Goal: Information Seeking & Learning: Learn about a topic

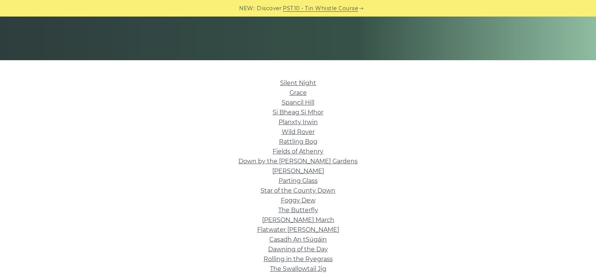
scroll to position [150, 0]
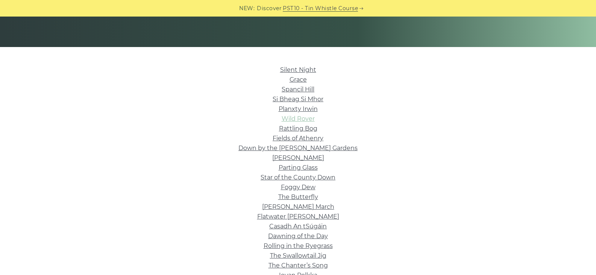
click at [297, 117] on link "Wild Rover" at bounding box center [297, 118] width 33 height 7
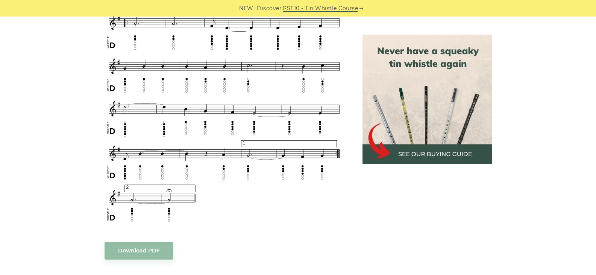
scroll to position [489, 0]
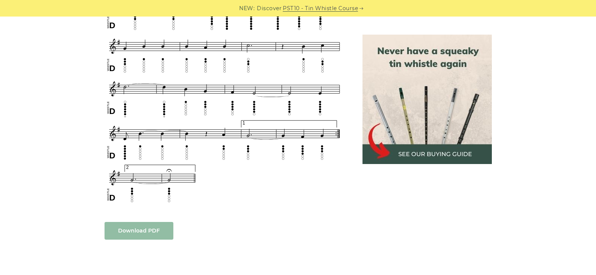
click at [131, 222] on link "Download PDF" at bounding box center [138, 231] width 69 height 18
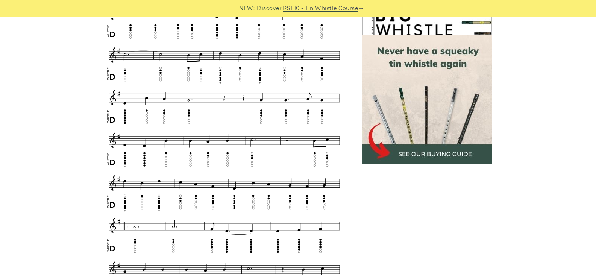
scroll to position [263, 0]
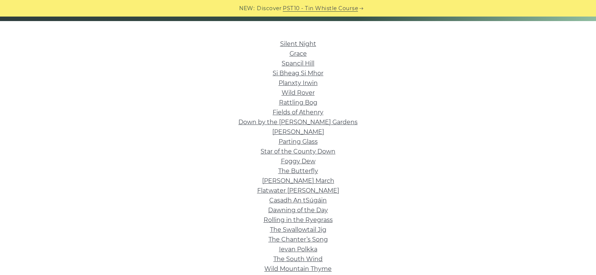
scroll to position [188, 0]
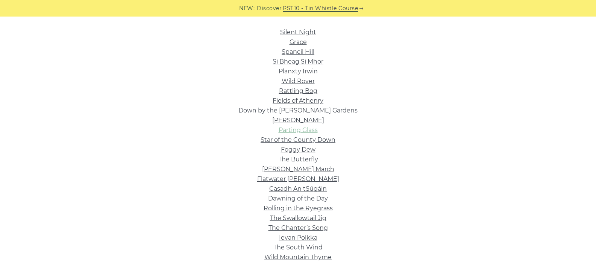
click at [298, 128] on link "Parting Glass" at bounding box center [297, 129] width 39 height 7
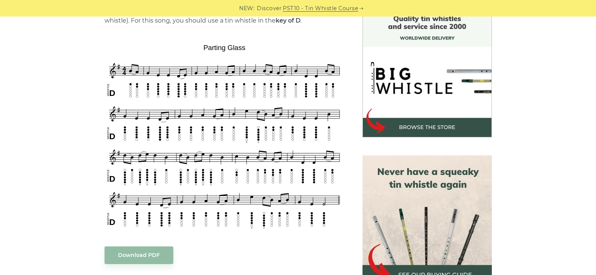
scroll to position [225, 0]
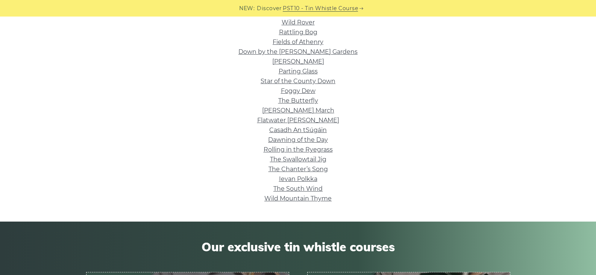
scroll to position [263, 0]
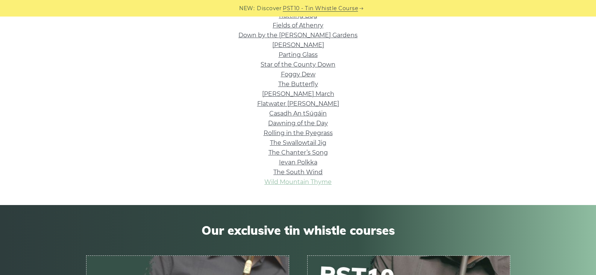
click at [299, 182] on link "Wild Mountain Thyme" at bounding box center [297, 181] width 67 height 7
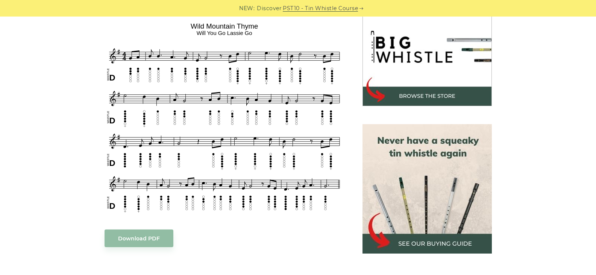
scroll to position [263, 0]
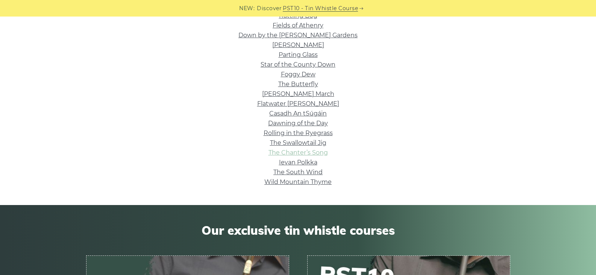
click at [316, 152] on link "The Chanter’s Song" at bounding box center [297, 152] width 59 height 7
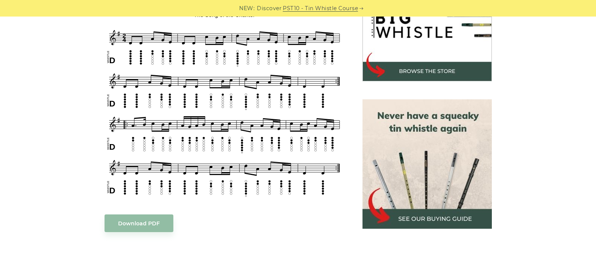
scroll to position [263, 0]
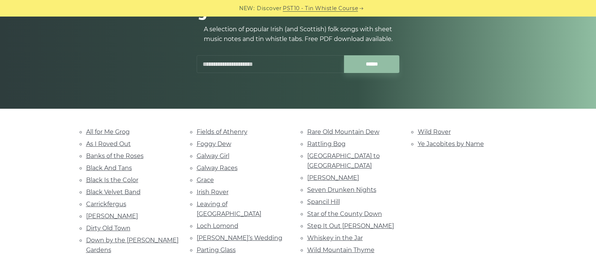
scroll to position [113, 0]
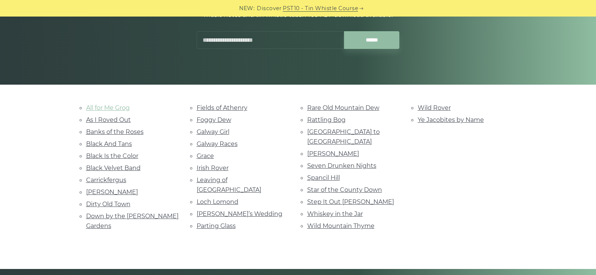
click at [108, 106] on link "All for Me Grog" at bounding box center [108, 107] width 44 height 7
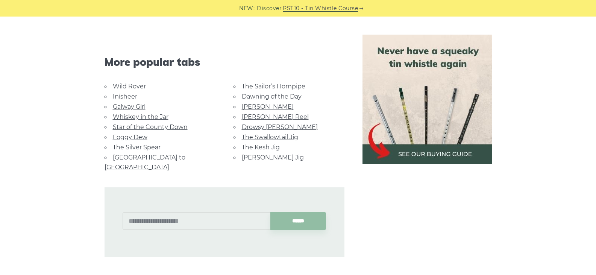
scroll to position [639, 0]
